Goal: Task Accomplishment & Management: Manage account settings

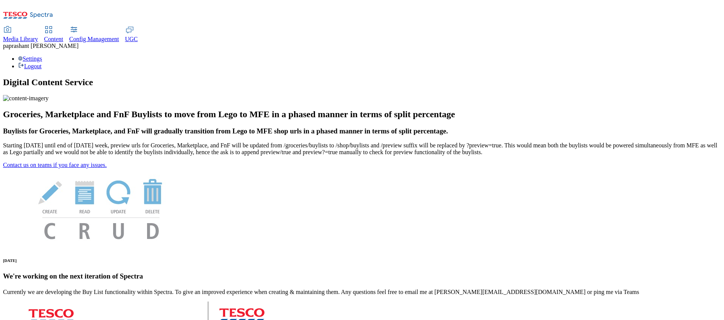
click at [53, 25] on icon at bounding box center [48, 29] width 9 height 9
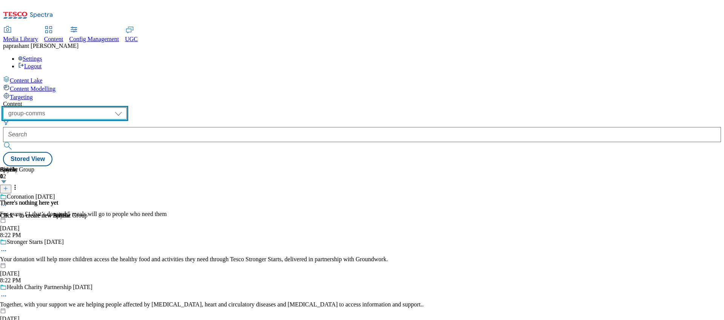
click at [127, 107] on select "dotcom-cz dotcom-hu dotcom-sk fnf-uk ghs-roi ghs-uk group-comms ighs-cz ighs-hu…" at bounding box center [65, 113] width 124 height 12
select select "ighs-cz"
click at [98, 107] on select "dotcom-cz dotcom-hu dotcom-sk fnf-uk ghs-roi ghs-uk group-comms ighs-cz ighs-hu…" at bounding box center [65, 113] width 124 height 12
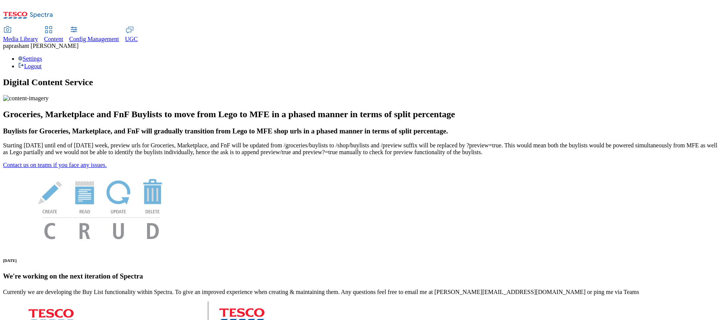
click at [63, 36] on span "Content" at bounding box center [53, 39] width 19 height 6
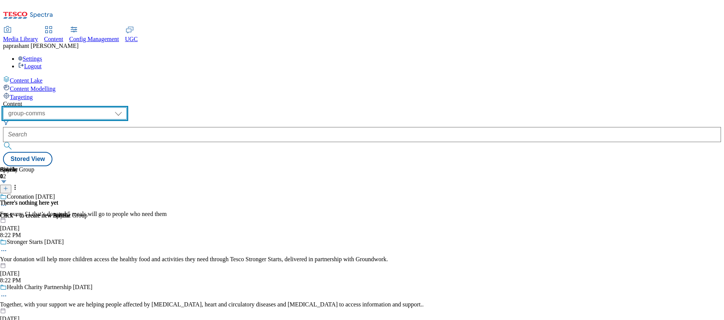
click at [127, 107] on select "dotcom-cz dotcom-hu dotcom-sk fnf-uk ghs-roi ghs-uk group-comms ighs-cz ighs-hu…" at bounding box center [65, 113] width 124 height 12
select select "ighs-cz"
click at [98, 107] on select "dotcom-cz dotcom-hu dotcom-sk fnf-uk ghs-roi ghs-uk group-comms ighs-cz ighs-hu…" at bounding box center [65, 113] width 124 height 12
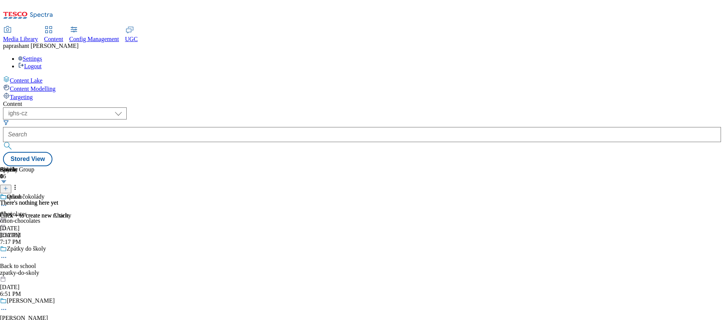
click at [8, 202] on icon at bounding box center [4, 206] width 8 height 8
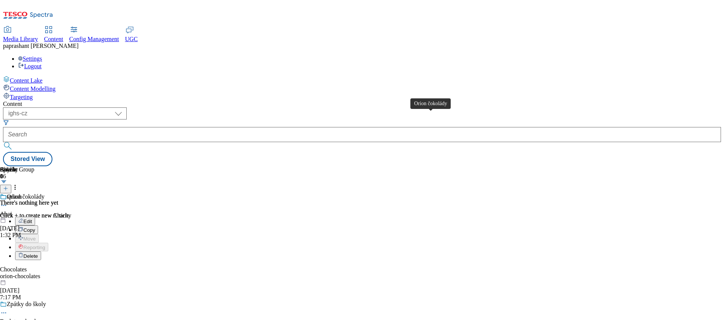
click at [44, 193] on div "Orion čokolády" at bounding box center [26, 196] width 38 height 7
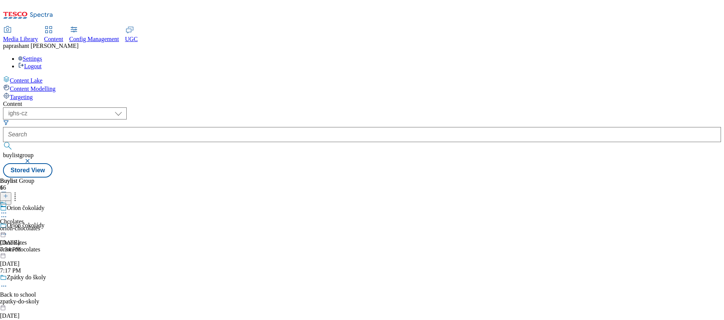
click at [8, 209] on icon at bounding box center [4, 213] width 8 height 8
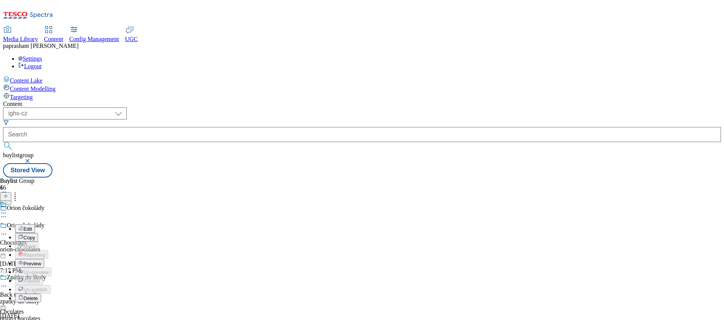
click at [416, 178] on div "Buylist Group 66 Orion čokolády Orion čokolády Chocolates orion-chocolates Aug …" at bounding box center [362, 178] width 718 height 0
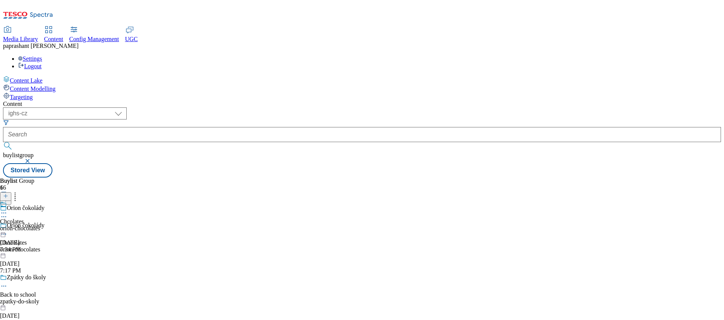
click at [166, 298] on div "zpatky-do-skoly" at bounding box center [93, 301] width 186 height 7
click at [8, 261] on icon at bounding box center [4, 265] width 8 height 8
click at [32, 159] on button "button" at bounding box center [29, 161] width 8 height 5
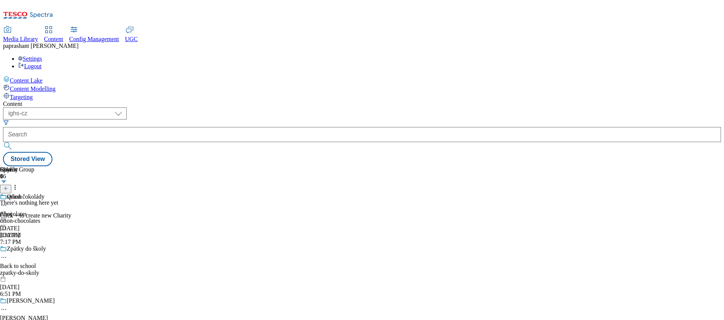
click at [492, 166] on div "Charity 0 There's nothing here yet Click + to create new Charity Buylist Group …" at bounding box center [362, 166] width 718 height 0
click at [8, 202] on icon at bounding box center [4, 206] width 8 height 8
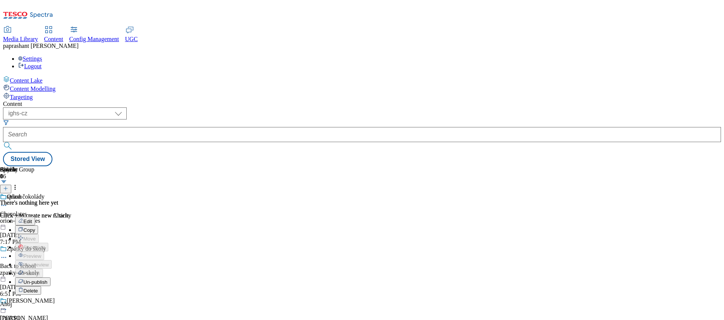
click at [32, 219] on span "Edit" at bounding box center [27, 222] width 9 height 6
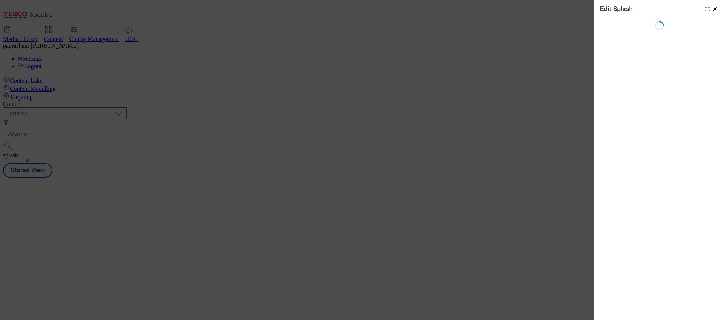
select select "Spring"
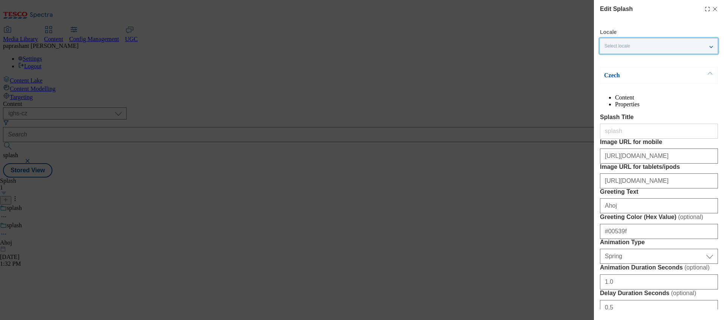
click at [641, 46] on div "Select locale" at bounding box center [659, 45] width 118 height 15
click at [427, 87] on div "Edit Splash Locale Select locale English Czech Czech Content Properties Splash …" at bounding box center [362, 160] width 724 height 320
click at [712, 10] on icon "Modal" at bounding box center [715, 9] width 6 height 6
select select "Spring"
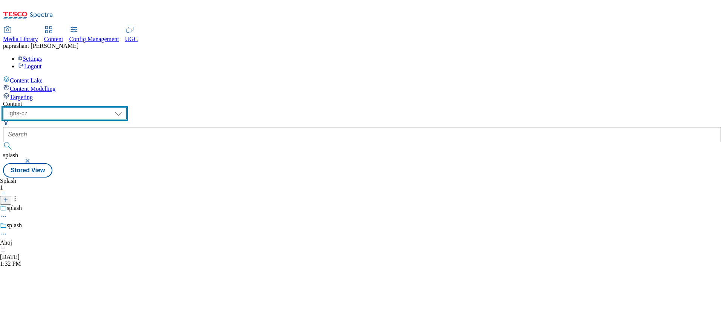
click at [127, 107] on select "dotcom-cz dotcom-hu dotcom-sk fnf-uk ghs-roi ghs-uk group-comms ighs-cz ighs-hu…" at bounding box center [65, 113] width 124 height 12
select select "ighs-hu"
click at [98, 107] on select "dotcom-cz dotcom-hu dotcom-sk fnf-uk ghs-roi ghs-uk group-comms ighs-cz ighs-hu…" at bounding box center [65, 113] width 124 height 12
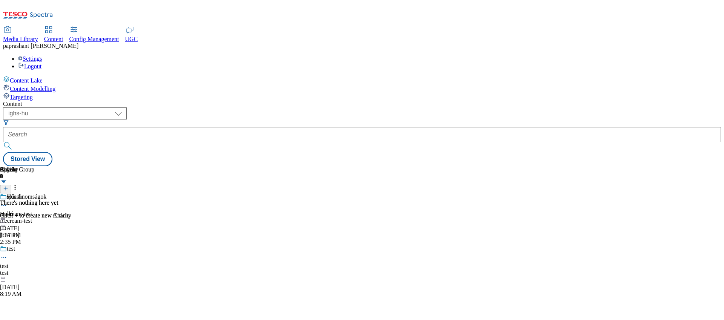
click at [8, 202] on icon at bounding box center [4, 206] width 8 height 8
click at [52, 217] on li "Edit" at bounding box center [33, 221] width 37 height 9
click at [14, 211] on span "Helló" at bounding box center [7, 214] width 14 height 7
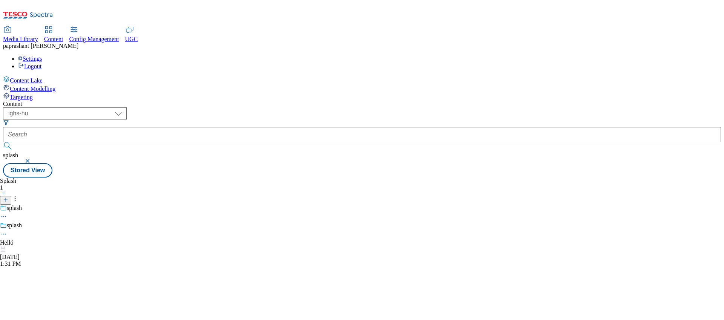
click at [8, 230] on icon at bounding box center [4, 234] width 8 height 8
click at [35, 245] on button "Edit" at bounding box center [25, 249] width 20 height 9
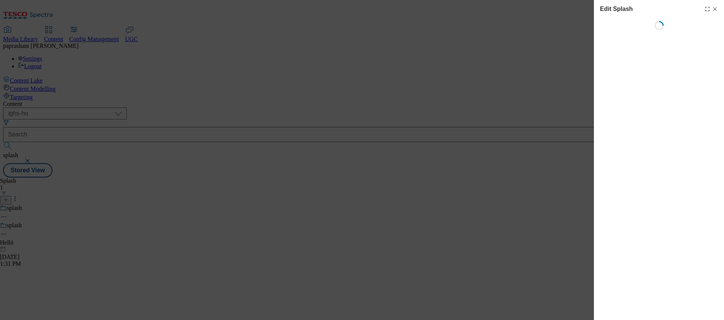
select select "Spring"
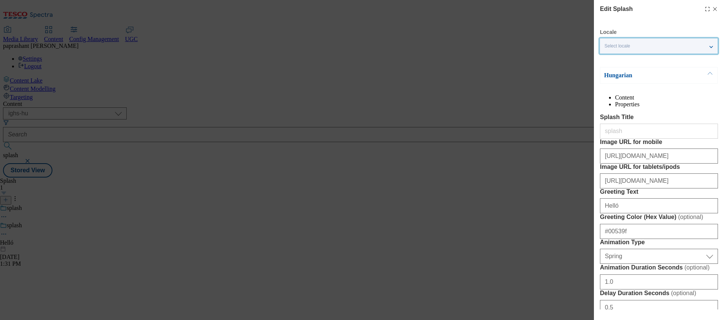
click at [646, 47] on div "Select locale" at bounding box center [659, 45] width 118 height 15
click at [712, 7] on icon "Modal" at bounding box center [715, 9] width 6 height 6
select select "Spring"
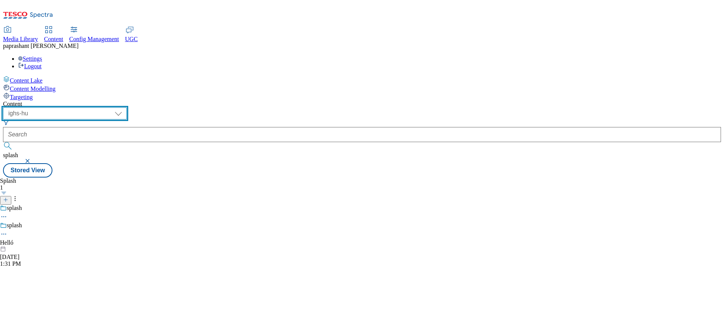
click at [125, 107] on select "dotcom-cz dotcom-hu dotcom-sk fnf-uk ghs-roi ghs-uk group-comms ighs-cz ighs-hu…" at bounding box center [65, 113] width 124 height 12
select select "ighs-sk"
click at [98, 107] on select "dotcom-cz dotcom-hu dotcom-sk fnf-uk ghs-roi ghs-uk group-comms ighs-cz ighs-hu…" at bounding box center [65, 113] width 124 height 12
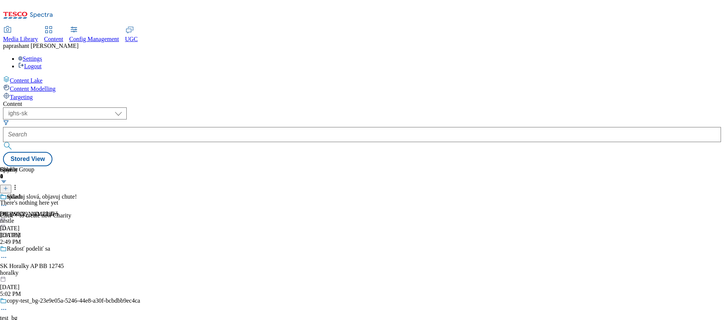
click at [140, 218] on div "nestle" at bounding box center [70, 221] width 140 height 7
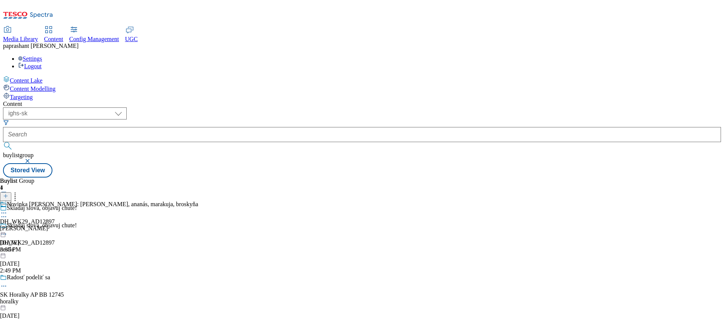
click at [32, 159] on button "button" at bounding box center [29, 161] width 8 height 5
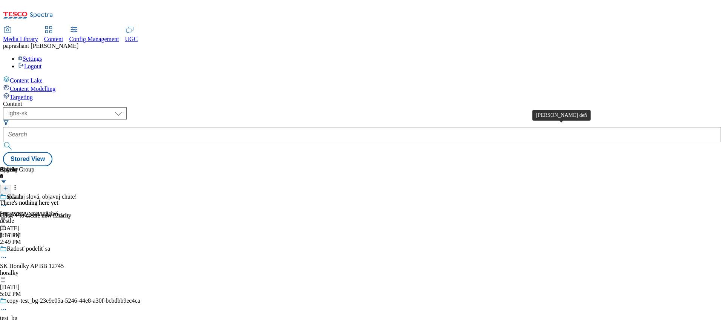
click at [58, 211] on div "Dobrý deň" at bounding box center [29, 214] width 58 height 7
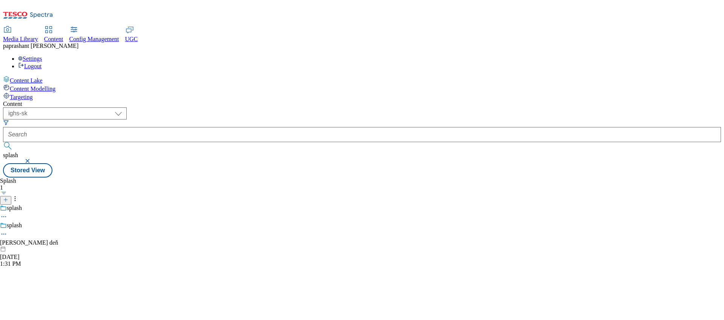
click at [3, 234] on circle at bounding box center [2, 234] width 1 height 1
click at [35, 245] on button "Edit" at bounding box center [25, 249] width 20 height 9
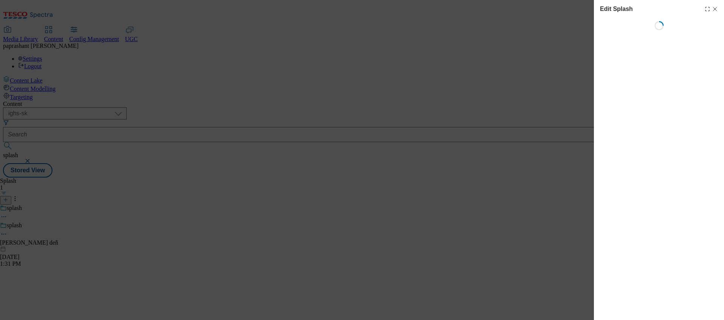
select select "Spring"
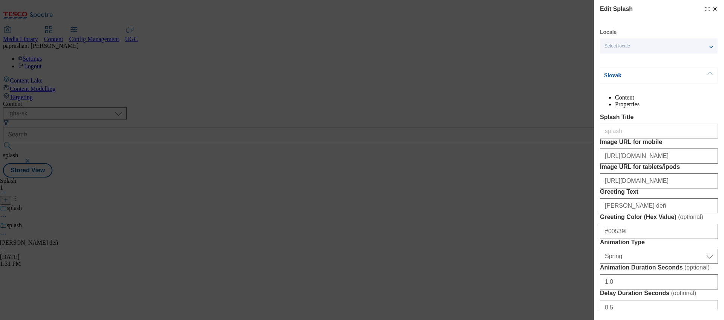
click at [651, 40] on div "Select locale" at bounding box center [659, 45] width 118 height 15
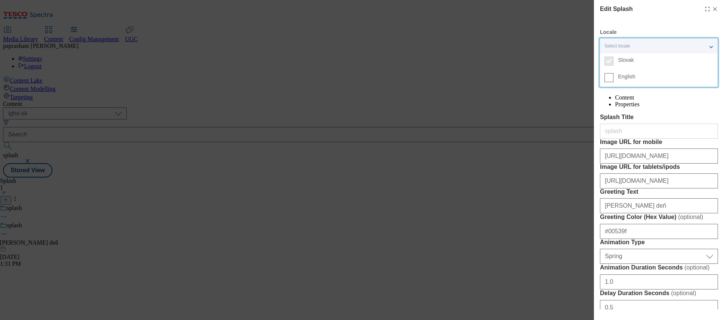
click at [712, 9] on icon "Modal" at bounding box center [715, 9] width 6 height 6
select select "Spring"
